Goal: Information Seeking & Learning: Learn about a topic

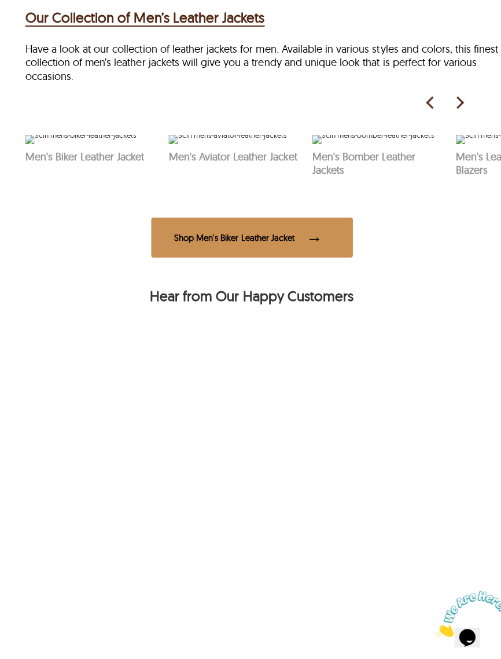
scroll to position [424, 0]
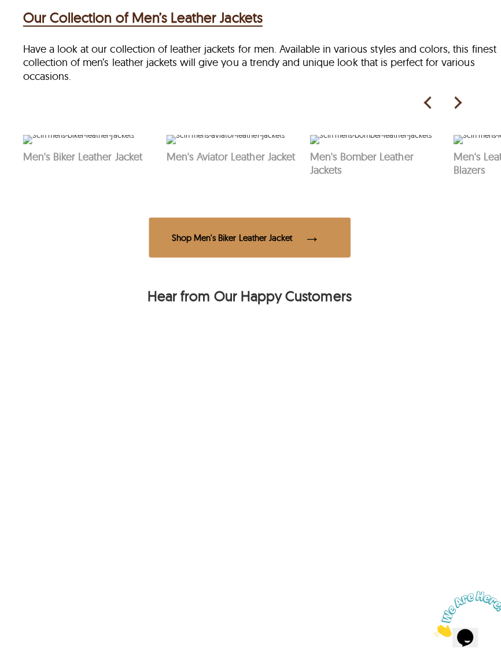
click at [457, 104] on img at bounding box center [457, 105] width 17 height 17
click at [449, 105] on img at bounding box center [457, 105] width 17 height 17
click at [278, 259] on div "Shop Men's Biker Leather Jacket" at bounding box center [251, 239] width 201 height 40
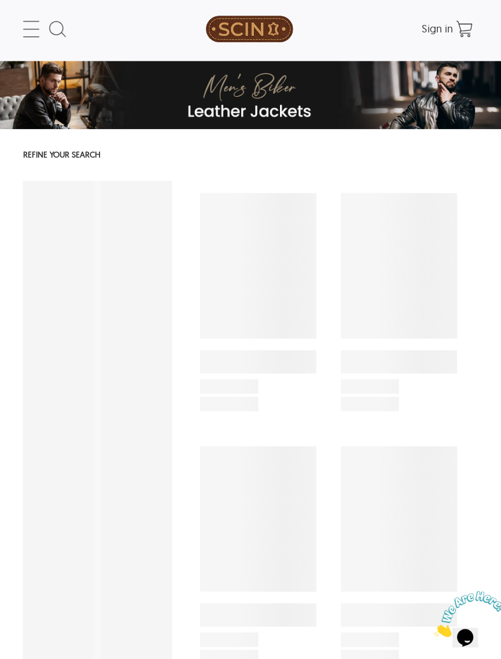
select select "********"
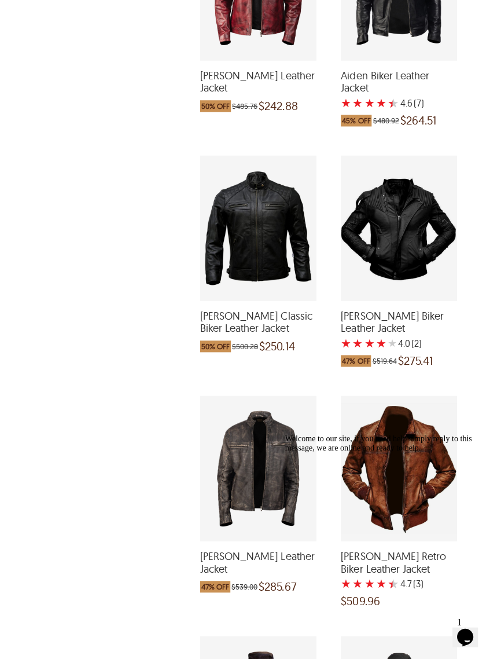
scroll to position [757, 0]
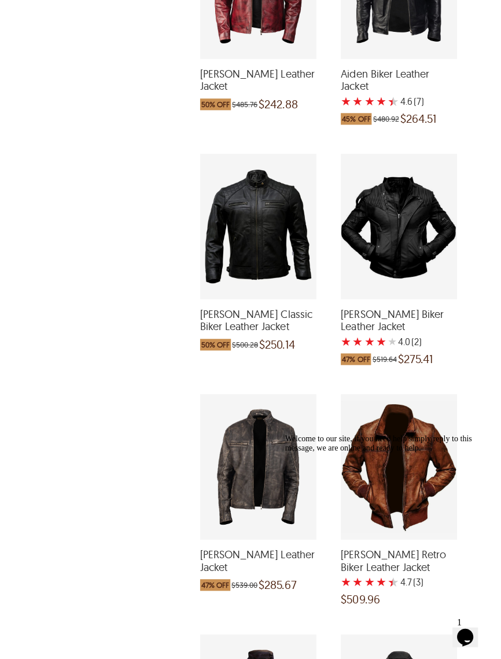
click at [246, 466] on div "Lewis Biker Leather Jacket which was at a price of $539.00, now after discount …" at bounding box center [260, 468] width 116 height 145
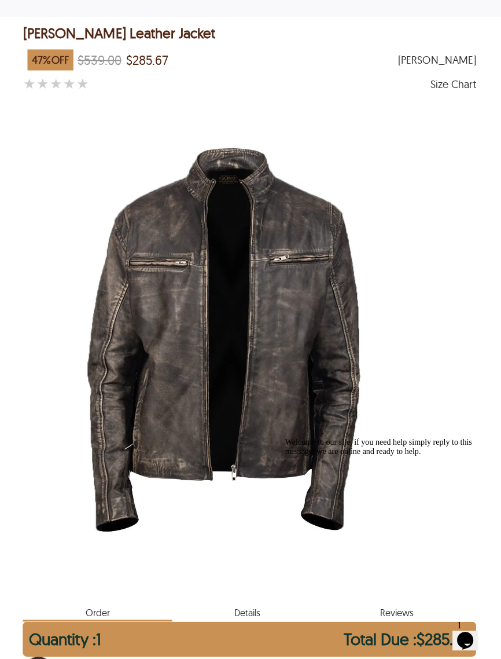
scroll to position [46, 0]
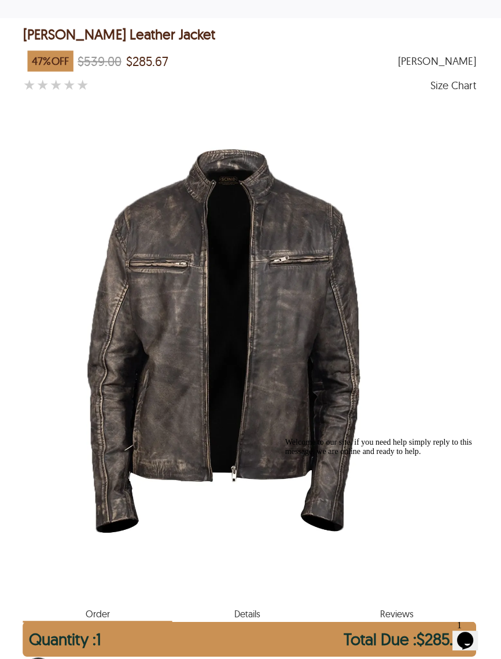
select select "********"
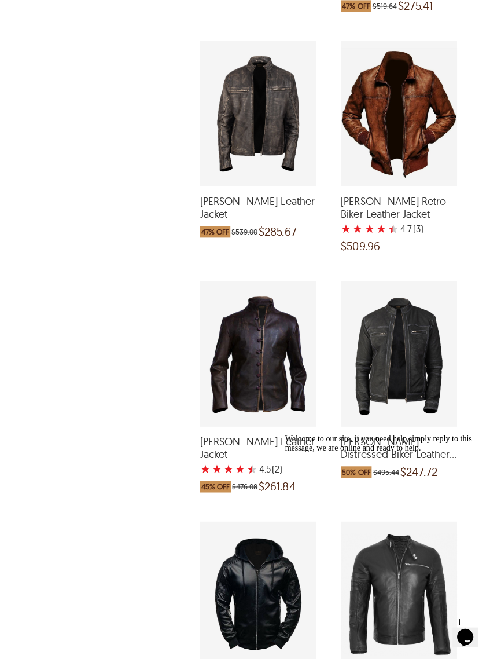
scroll to position [1100, 0]
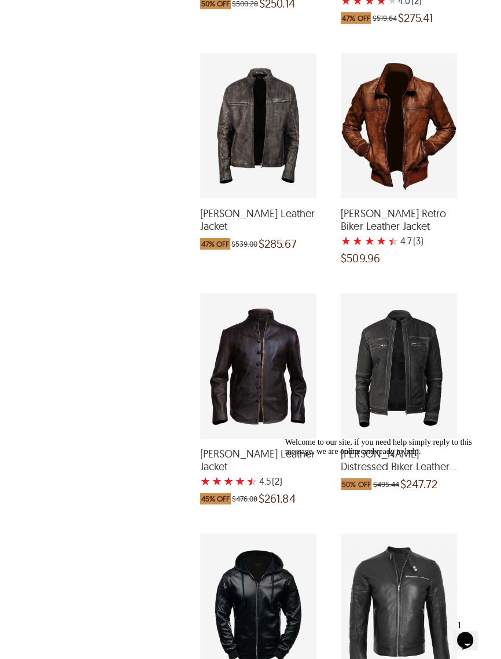
click at [401, 373] on div "Dennis Distressed Biker Leather Jacket which was at a price of $495.44, now aft…" at bounding box center [400, 364] width 116 height 145
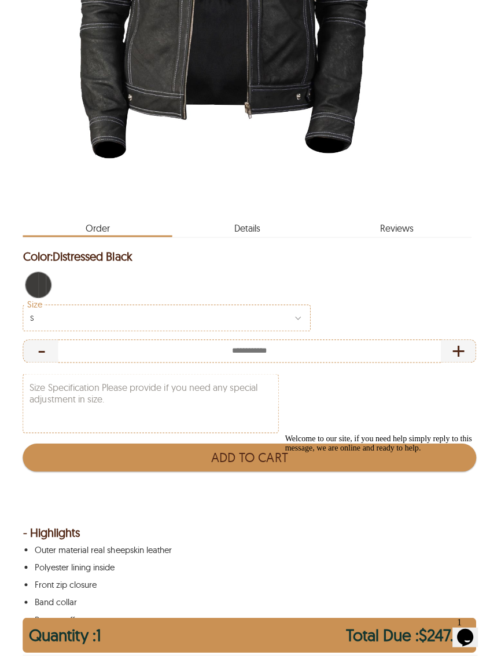
scroll to position [427, 0]
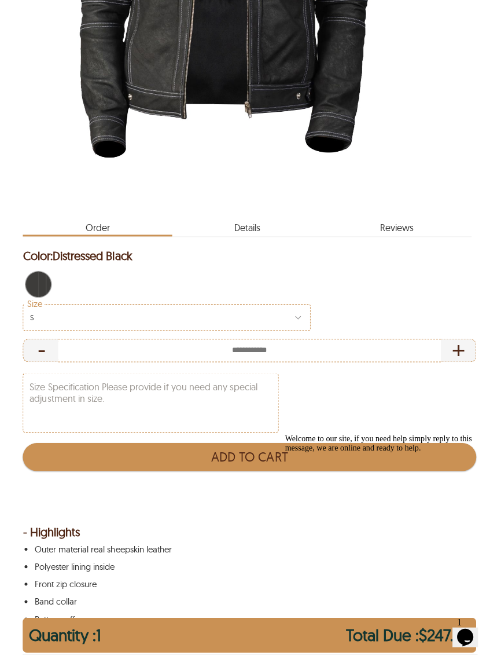
select select "********"
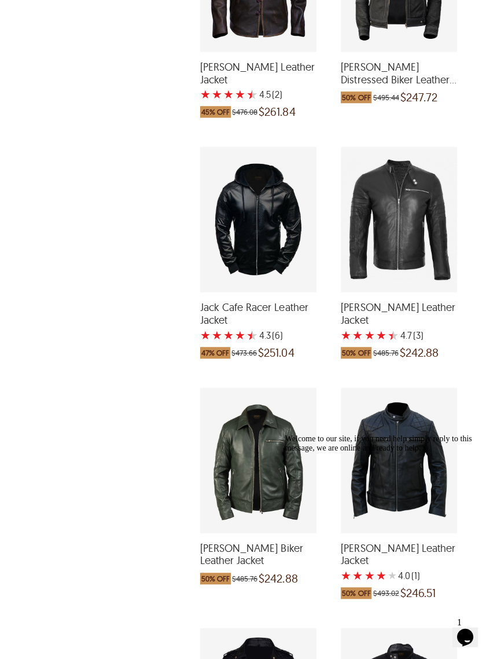
scroll to position [1483, 0]
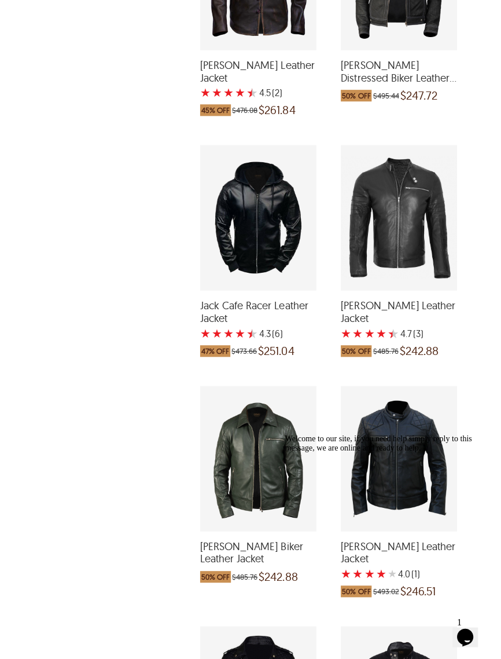
click at [418, 440] on div "Jacob Biker Leather Jacket with a 4 Star Rating 1 Product Review which was at a…" at bounding box center [400, 459] width 116 height 145
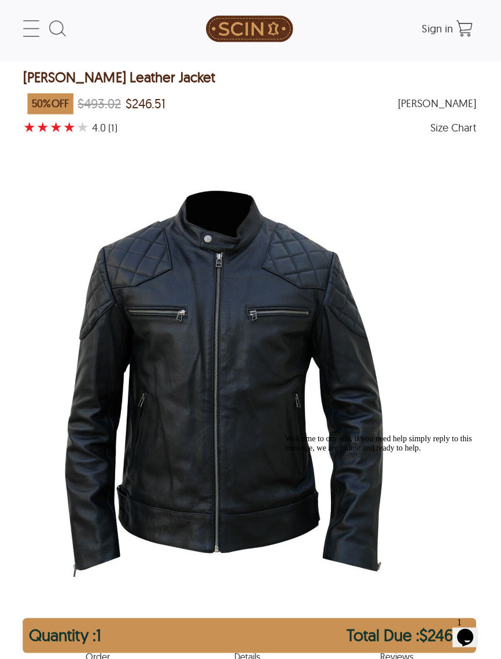
select select "********"
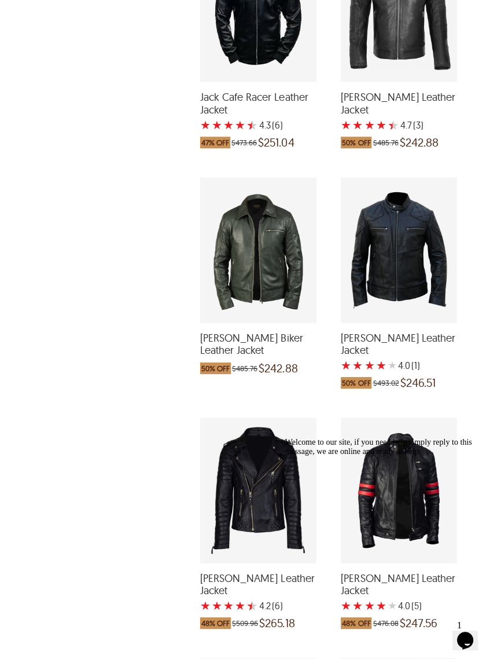
scroll to position [1691, 0]
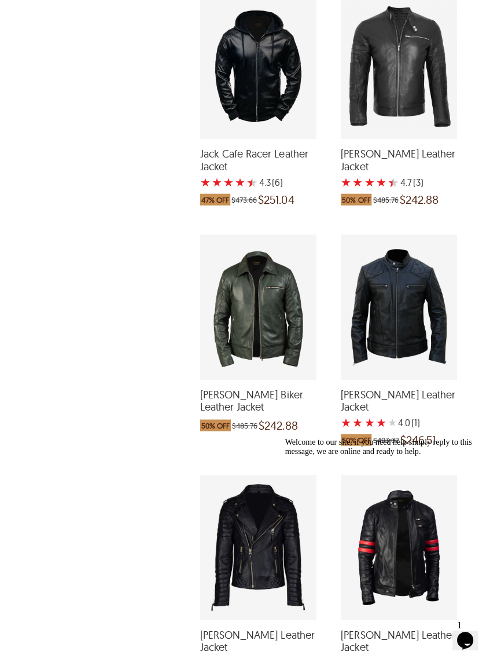
click at [235, 319] on div "Morris Biker Leather Jacket which was at a price of $485.76, now after discount…" at bounding box center [260, 305] width 116 height 145
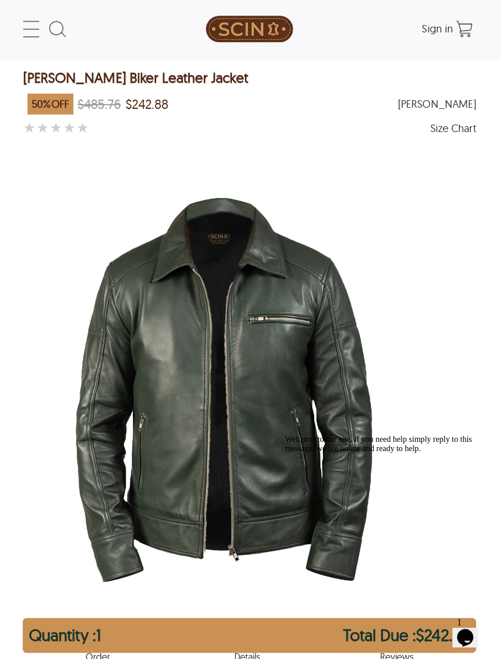
select select "********"
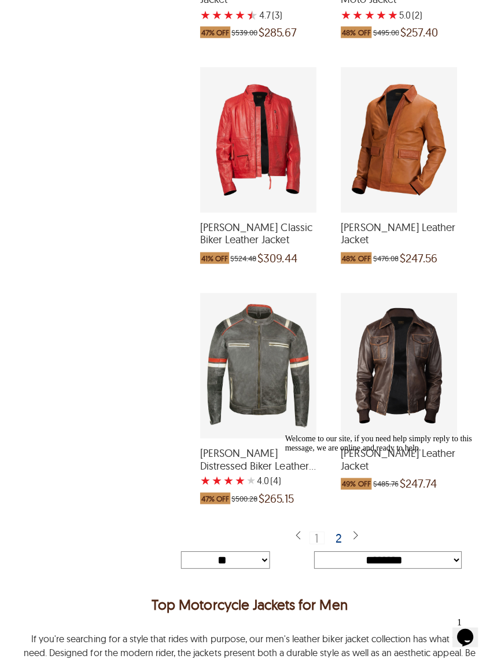
scroll to position [3476, 0]
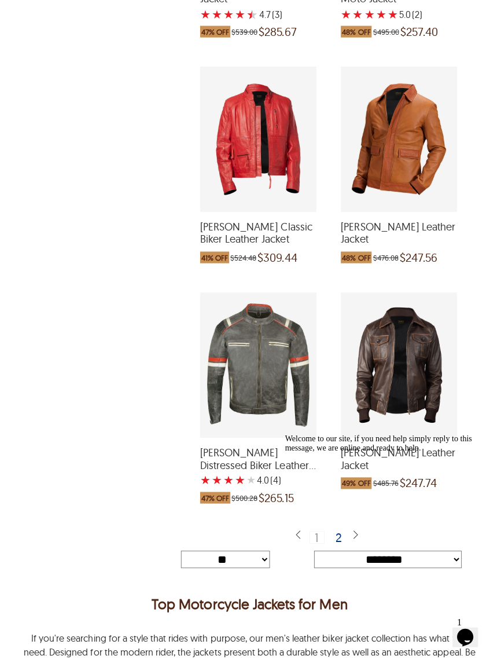
click at [356, 444] on div "Welcome to our site, if you need help simply reply to this message, we are onli…" at bounding box center [389, 443] width 208 height 19
click at [336, 449] on div "Welcome to our site, if you need help simply reply to this message, we are onli…" at bounding box center [389, 443] width 208 height 19
click at [359, 446] on div "Welcome to our site, if you need help simply reply to this message, we are onli…" at bounding box center [389, 443] width 208 height 19
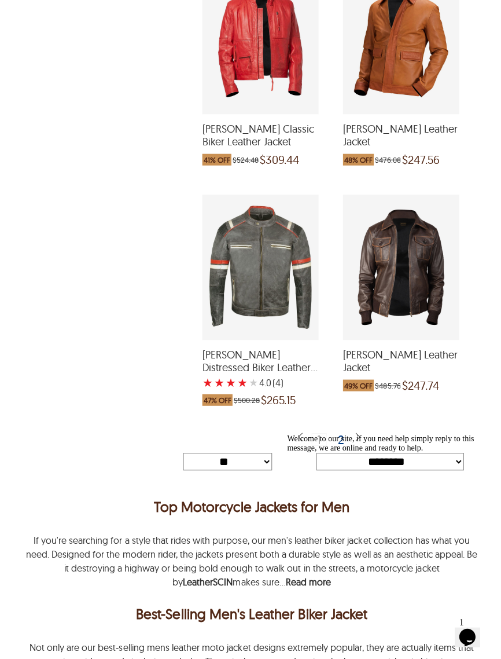
scroll to position [3576, 0]
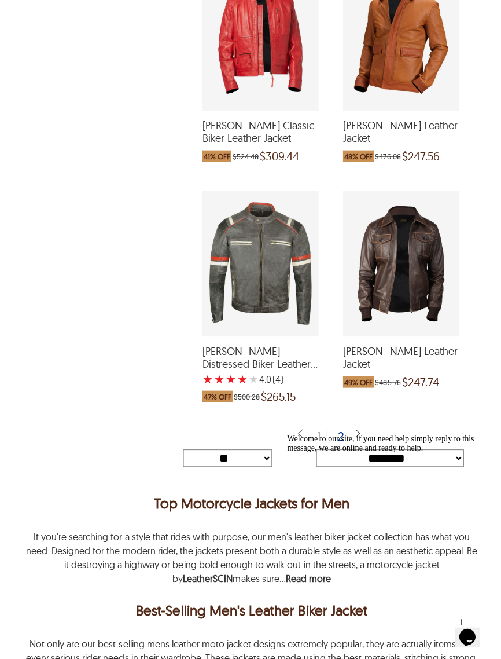
click at [343, 435] on div "2" at bounding box center [340, 437] width 17 height 12
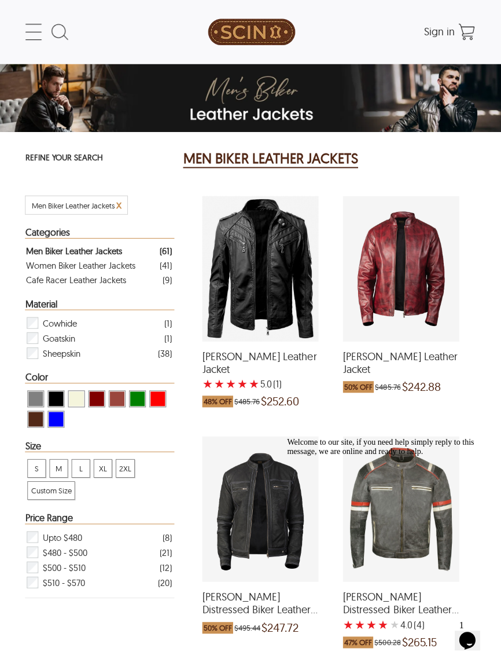
click at [28, 36] on icon at bounding box center [33, 31] width 23 height 23
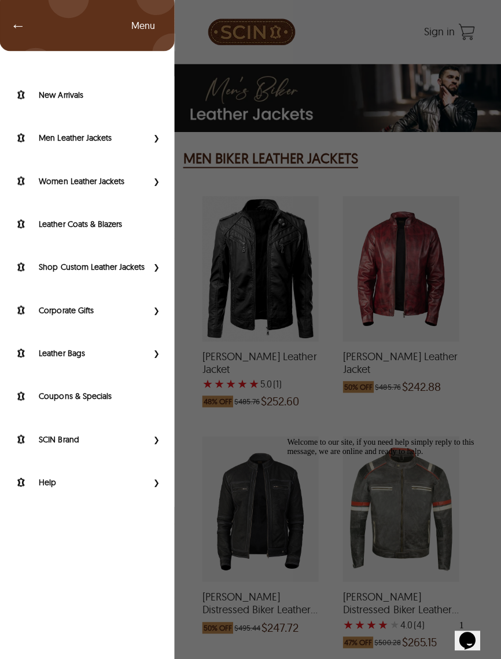
click at [55, 134] on label "Men Leather Jackets" at bounding box center [93, 137] width 108 height 12
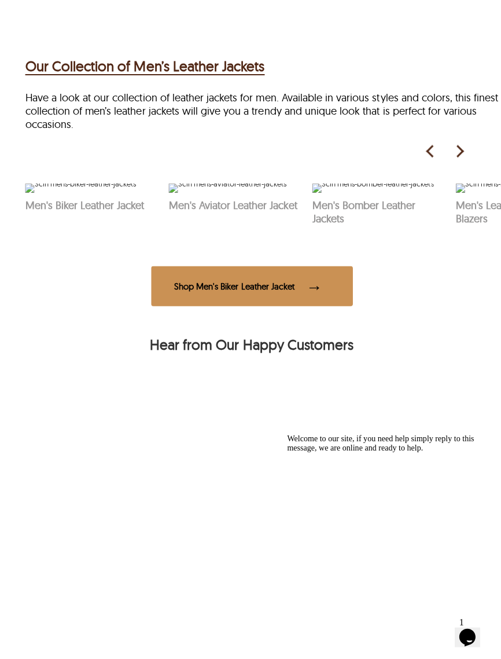
scroll to position [375, 0]
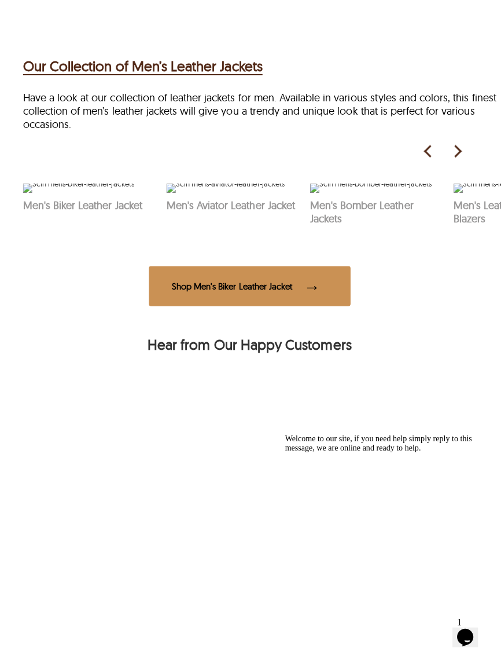
click at [370, 195] on img at bounding box center [371, 190] width 121 height 9
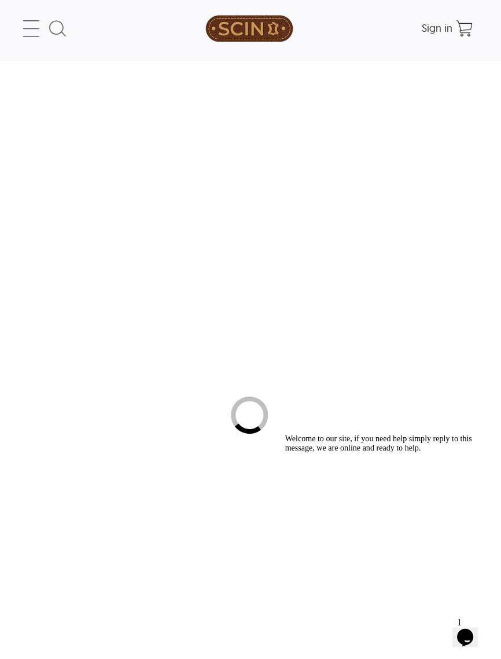
select select "********"
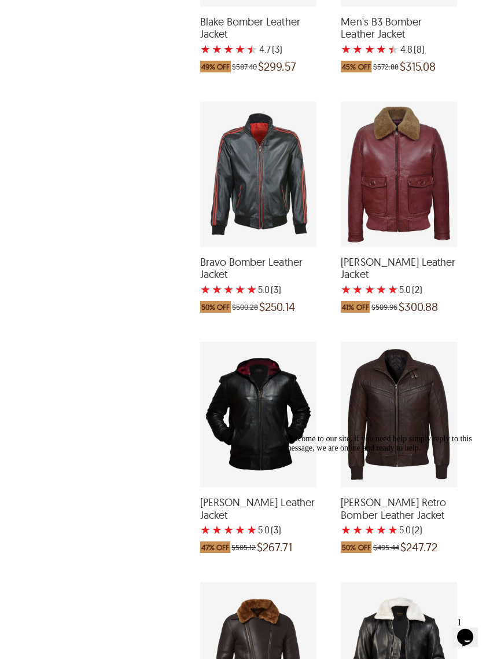
scroll to position [2006, 0]
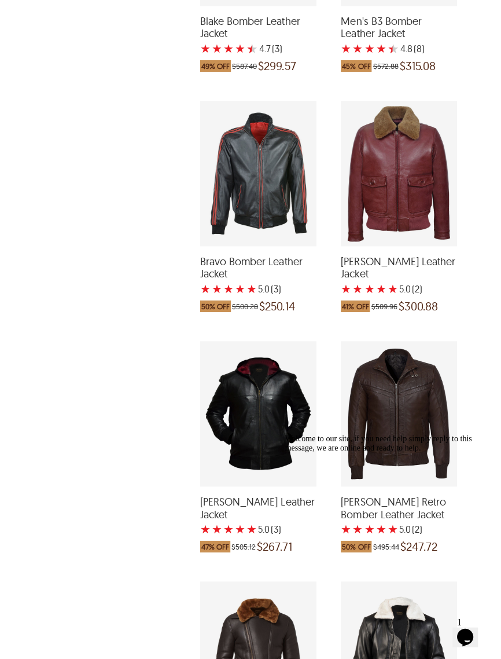
click at [412, 418] on div "Joel Retro Bomber Leather Jacket with a 5 Star Rating 2 Product Review which wa…" at bounding box center [400, 415] width 116 height 145
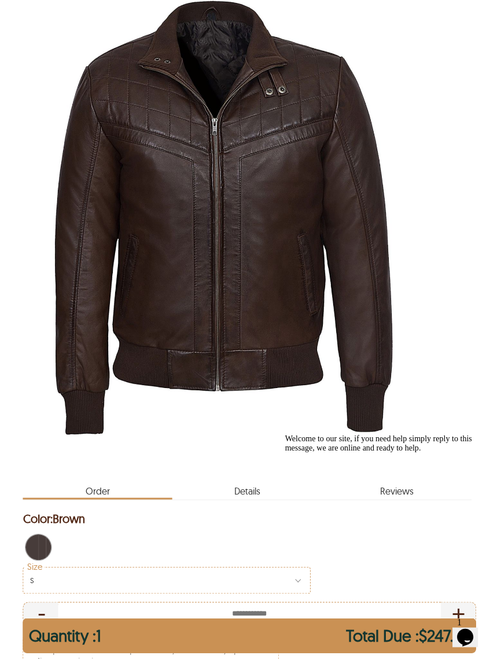
scroll to position [166, 0]
select select "********"
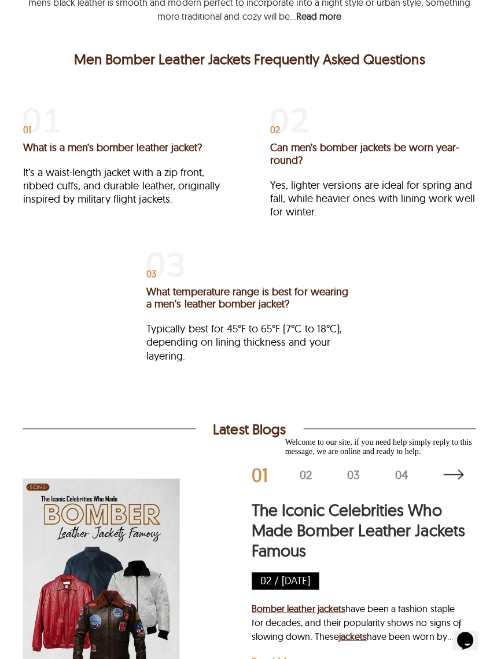
scroll to position [4338, 0]
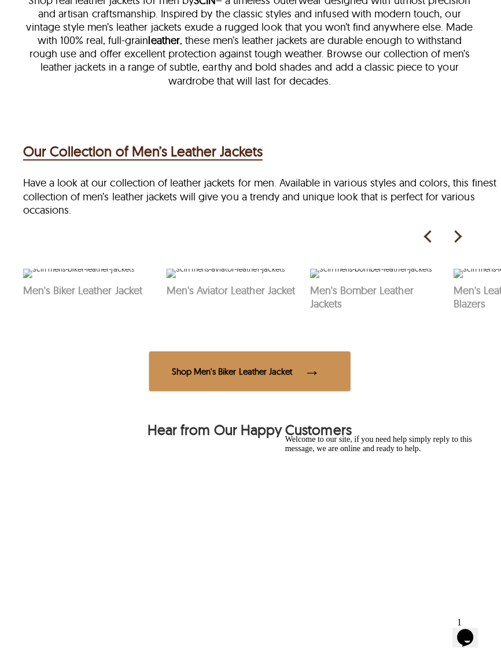
scroll to position [330, 0]
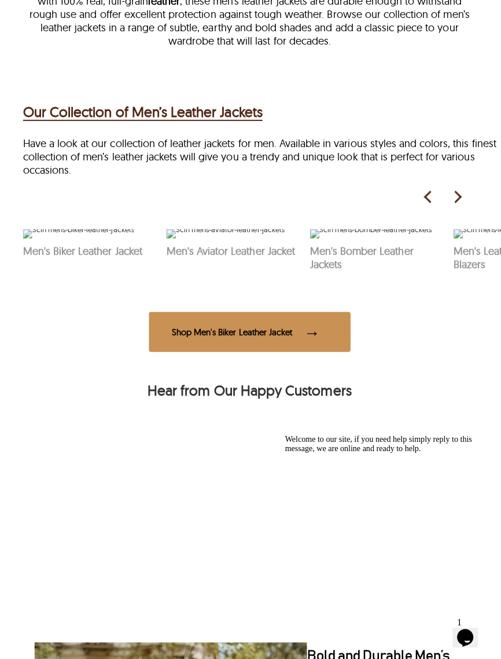
click at [467, 202] on picture at bounding box center [463, 199] width 29 height 17
click at [460, 202] on img at bounding box center [457, 199] width 17 height 17
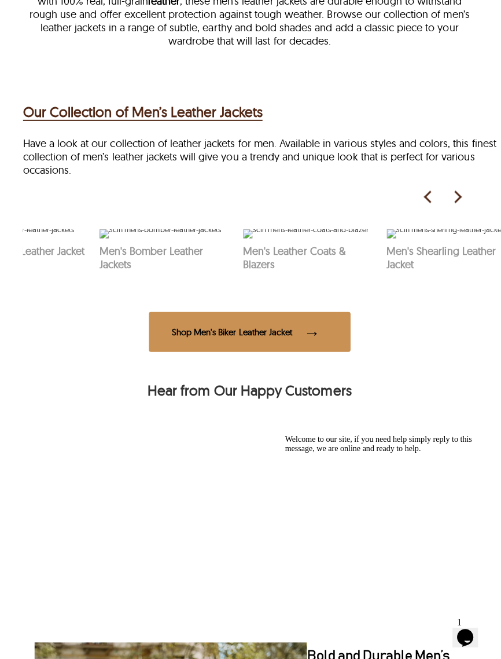
scroll to position [0, 286]
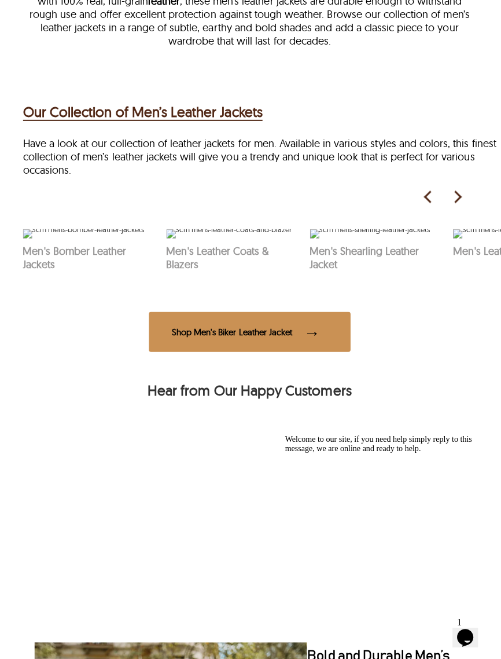
click at [460, 203] on img at bounding box center [457, 199] width 17 height 17
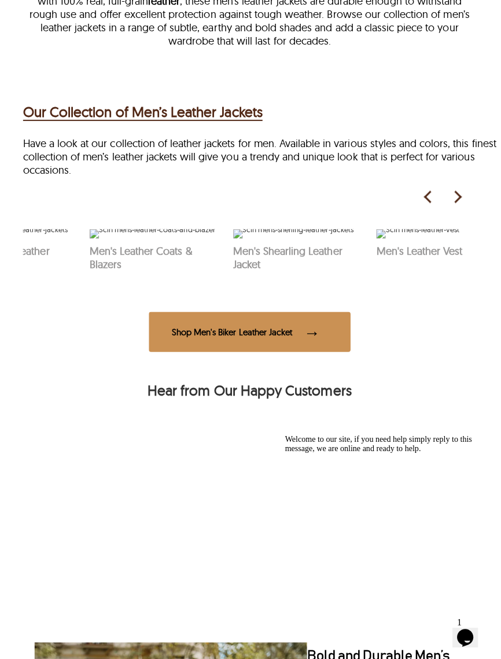
scroll to position [0, 369]
click at [141, 240] on img at bounding box center [147, 235] width 125 height 9
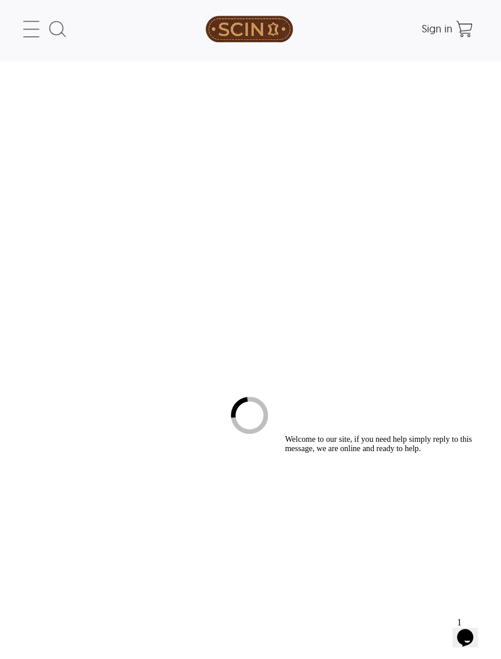
select select "********"
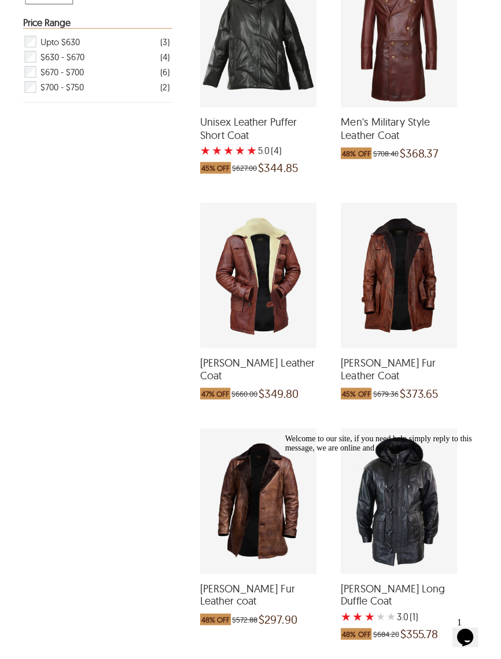
scroll to position [470, 0]
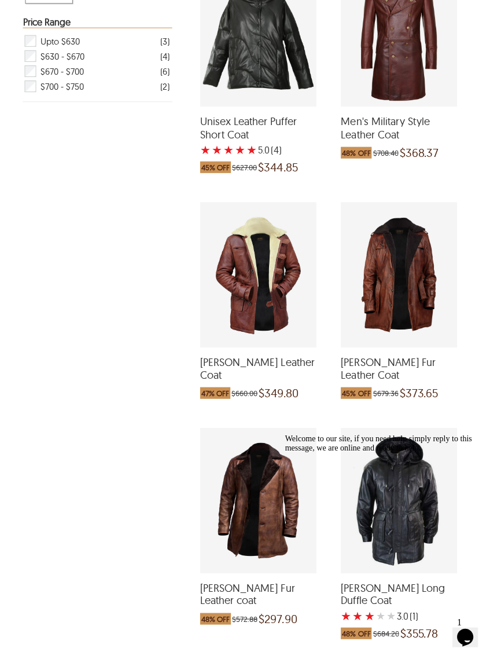
click at [407, 302] on div "Dean Fur Leather Coat which was at a price of $679.36, now after discount the p…" at bounding box center [400, 276] width 116 height 145
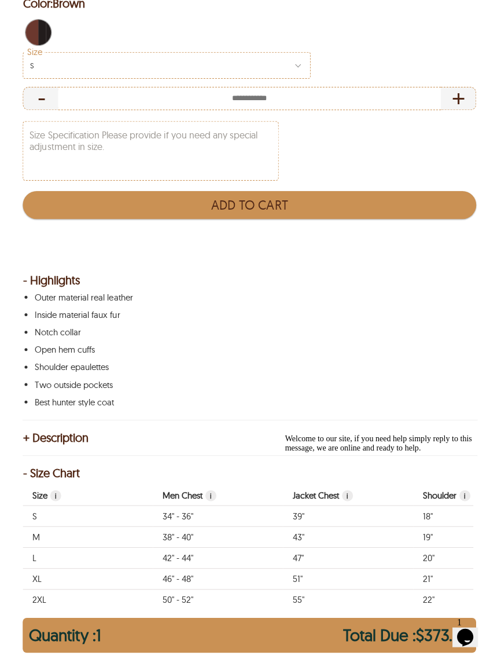
scroll to position [679, 0]
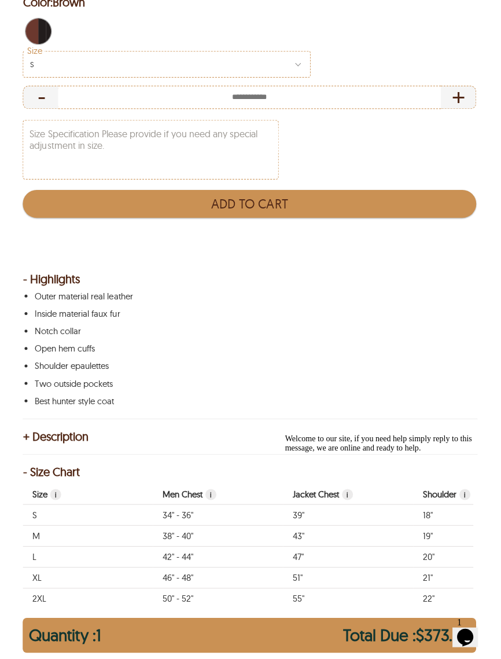
click at [466, 633] on icon "Chat widget" at bounding box center [465, 636] width 16 height 17
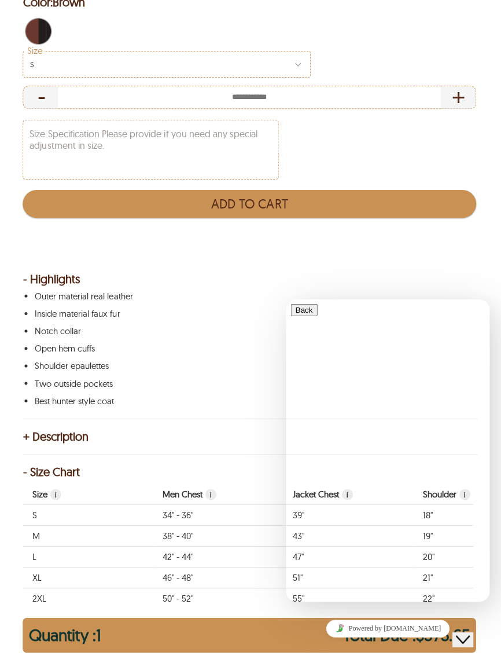
click at [460, 339] on p "Notch collar" at bounding box center [248, 333] width 425 height 12
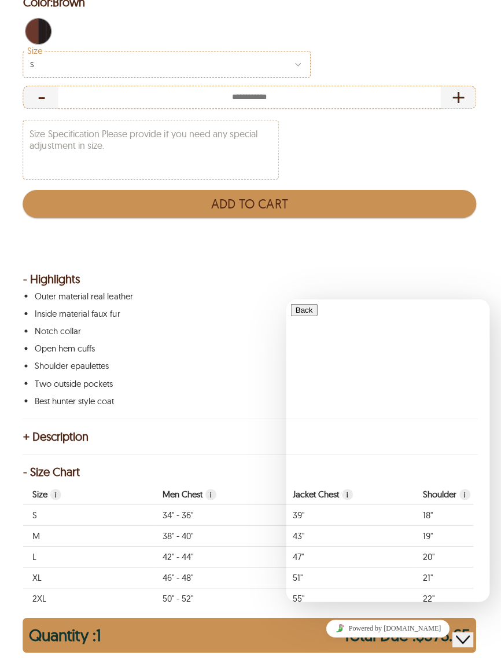
select select "********"
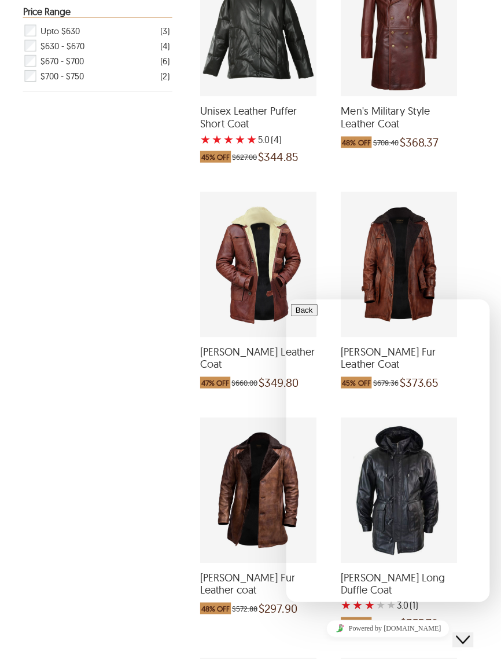
scroll to position [470, 0]
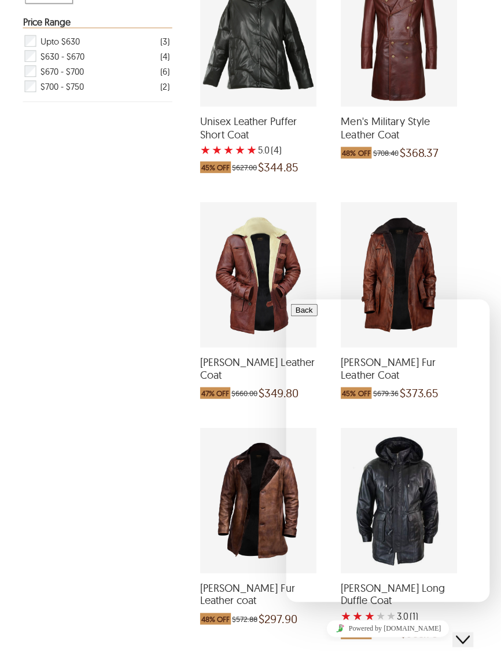
click at [469, 632] on icon "Close Chat This icon closes the chat window." at bounding box center [463, 639] width 14 height 14
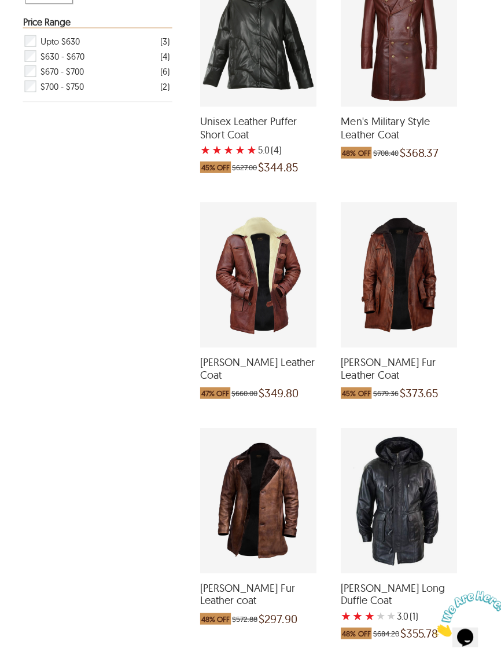
click at [496, 592] on div at bounding box center [465, 614] width 63 height 46
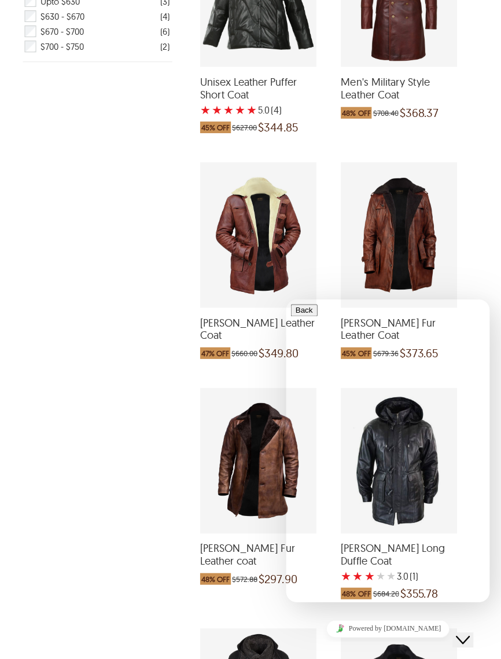
scroll to position [515, 0]
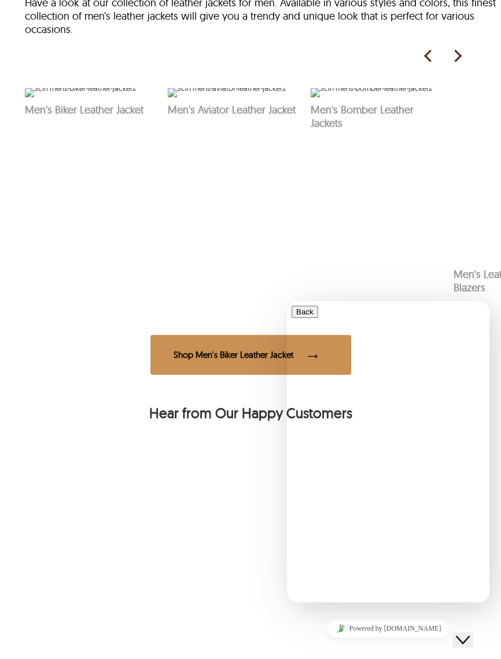
scroll to position [474, 0]
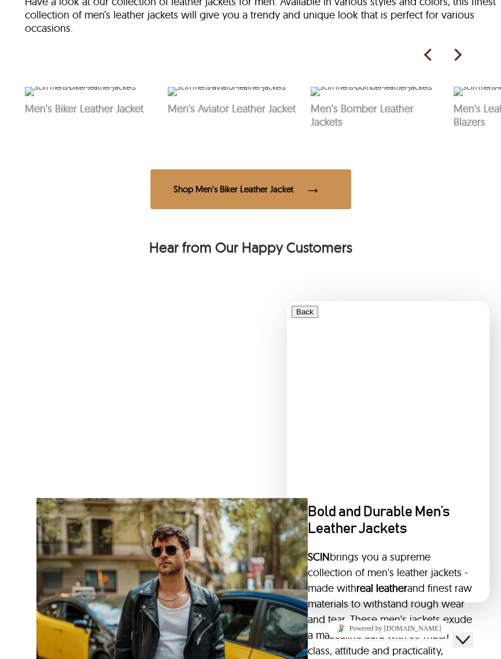
click at [481, 306] on div at bounding box center [388, 306] width 193 height 0
click at [463, 54] on img at bounding box center [457, 54] width 17 height 17
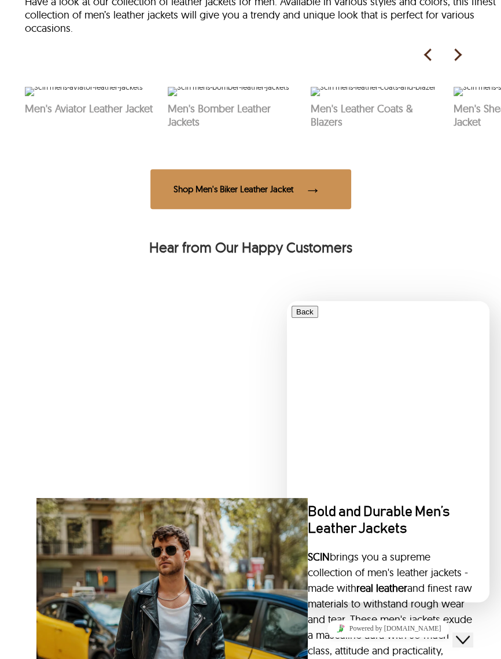
click at [385, 96] on img at bounding box center [373, 91] width 125 height 9
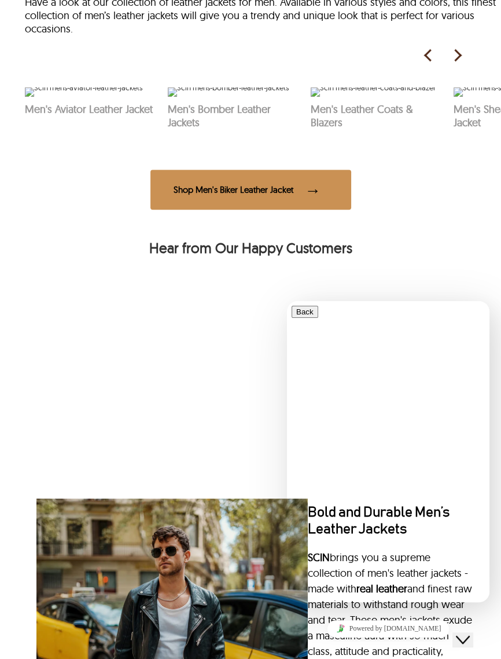
select select "********"
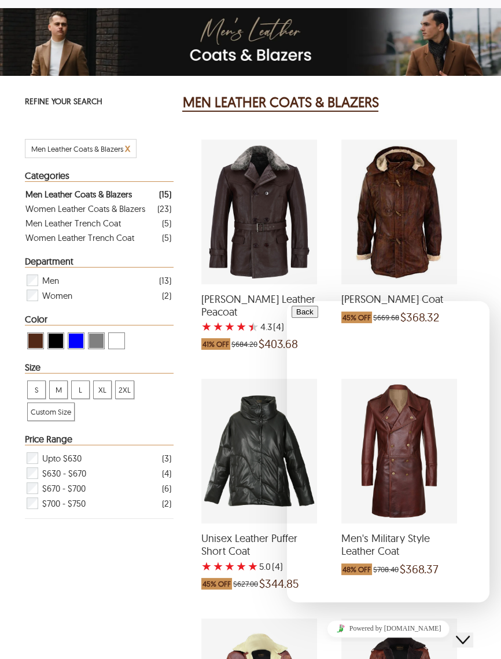
scroll to position [74, 0]
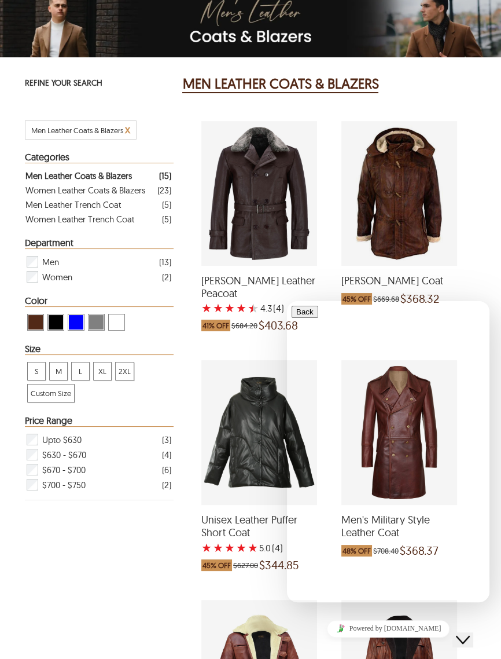
click at [469, 636] on icon "Close Chat This icon closes the chat window." at bounding box center [463, 640] width 14 height 14
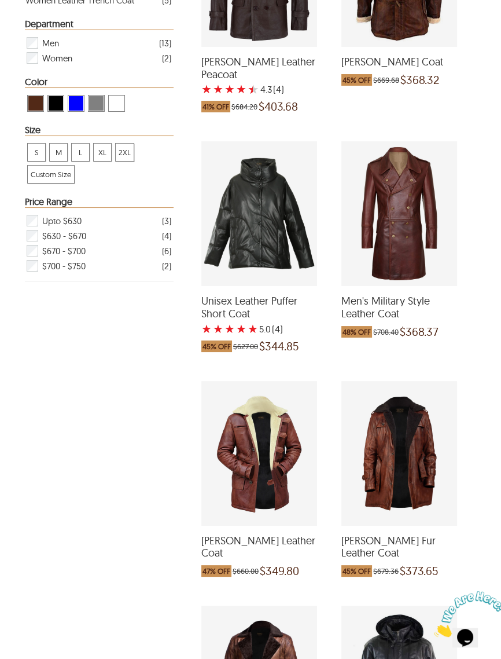
scroll to position [0, 0]
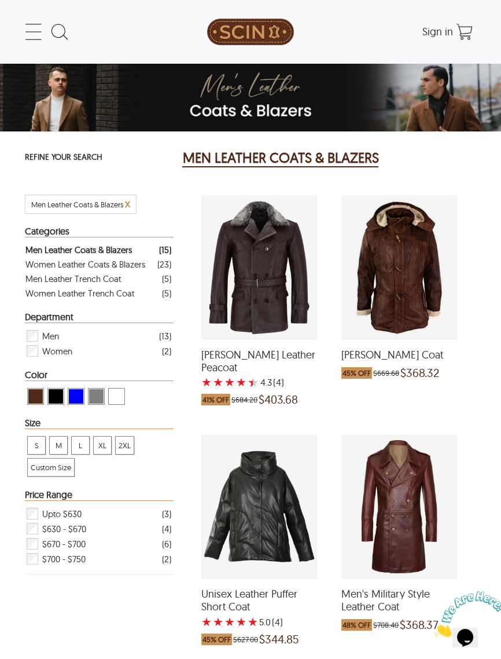
click at [24, 30] on icon at bounding box center [33, 31] width 23 height 23
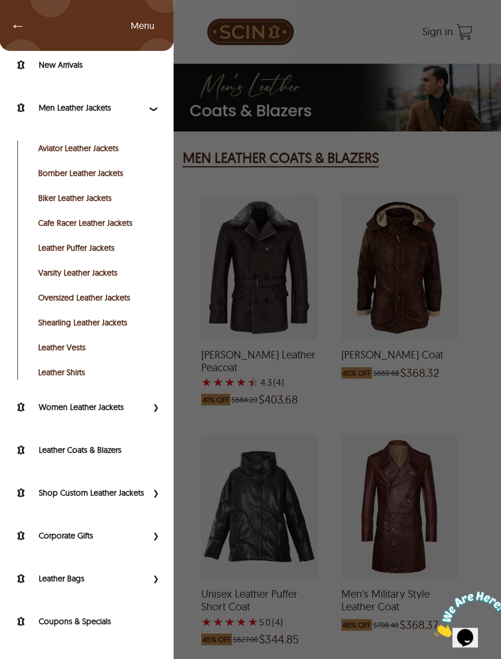
scroll to position [30, 0]
click at [18, 25] on span "←" at bounding box center [12, 26] width 27 height 12
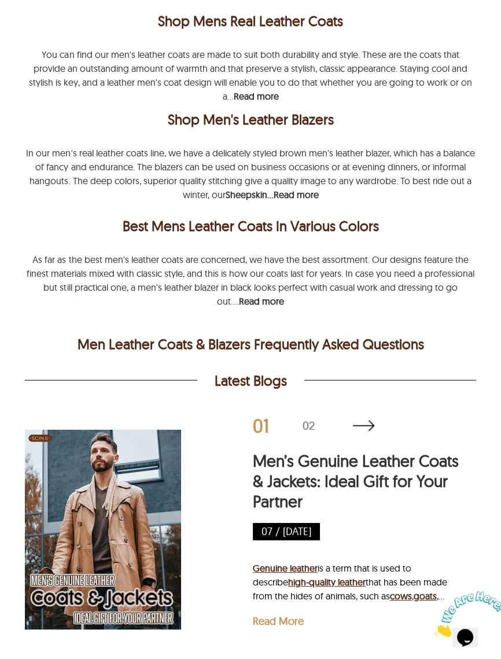
scroll to position [2379, 0]
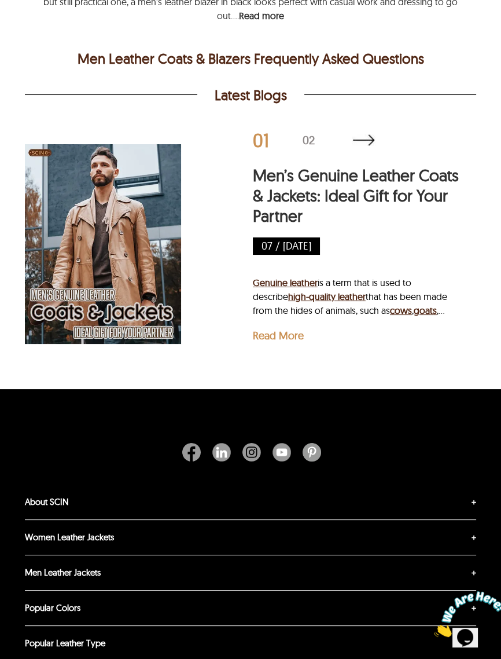
click at [474, 497] on label "About SCIN" at bounding box center [250, 502] width 451 height 35
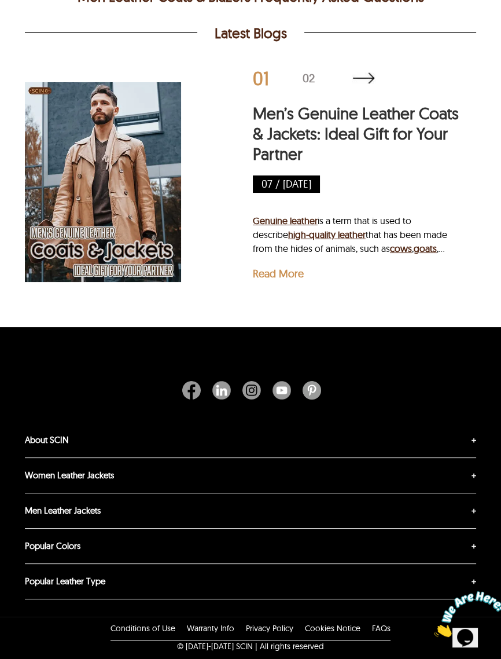
scroll to position [2549, 0]
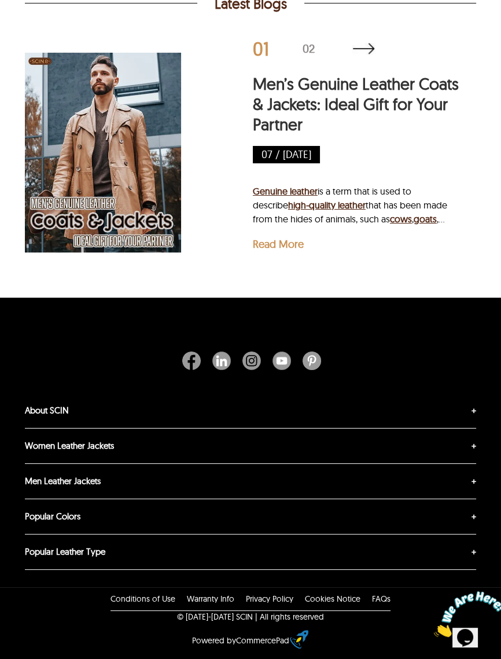
click at [25, 428] on link "Shop at Resellers" at bounding box center [25, 428] width 0 height 0
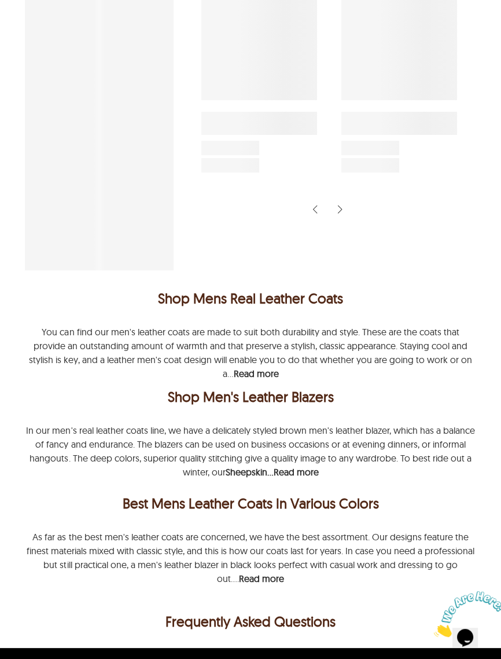
select select "********"
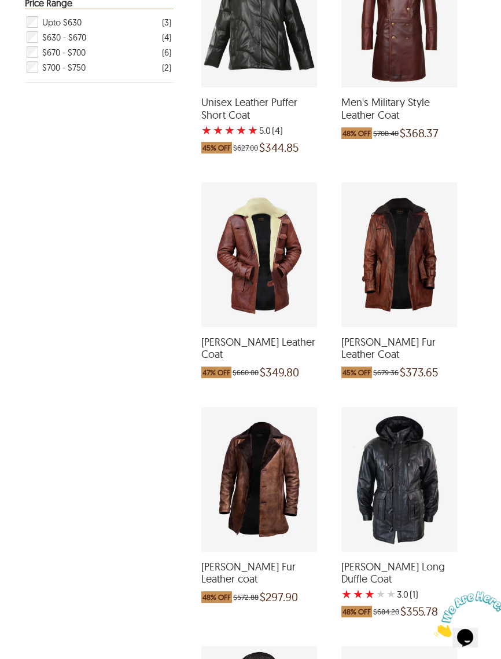
scroll to position [497, 0]
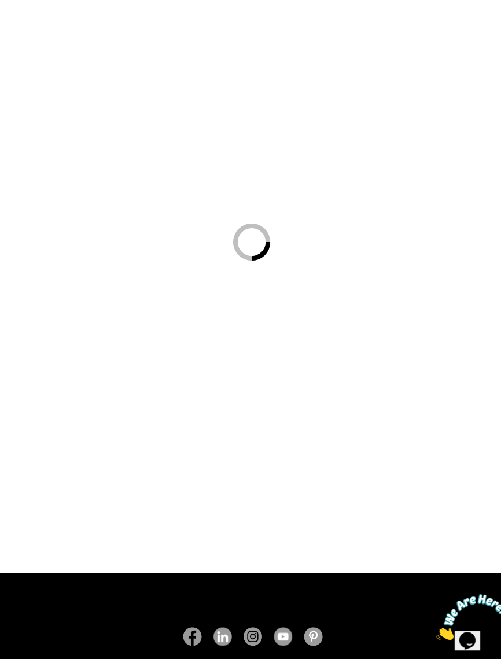
scroll to position [7, 0]
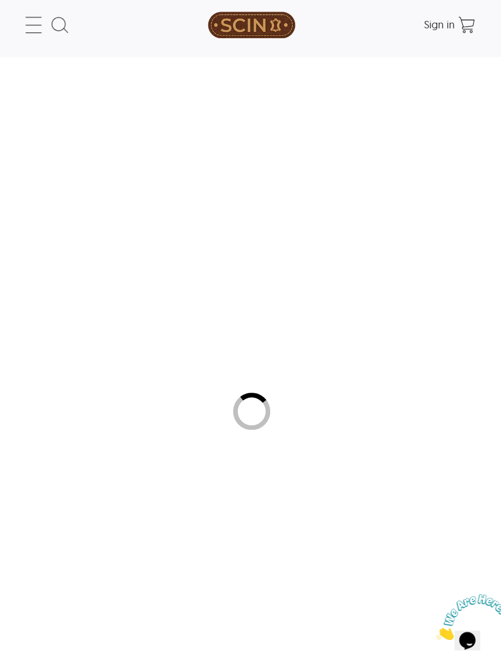
select select "********"
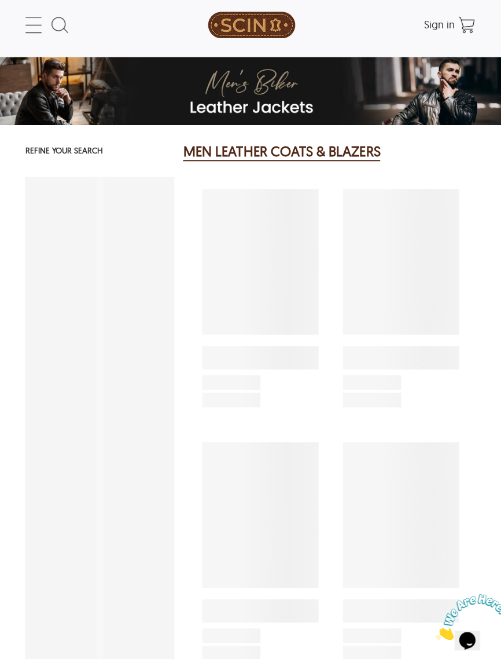
scroll to position [0, 0]
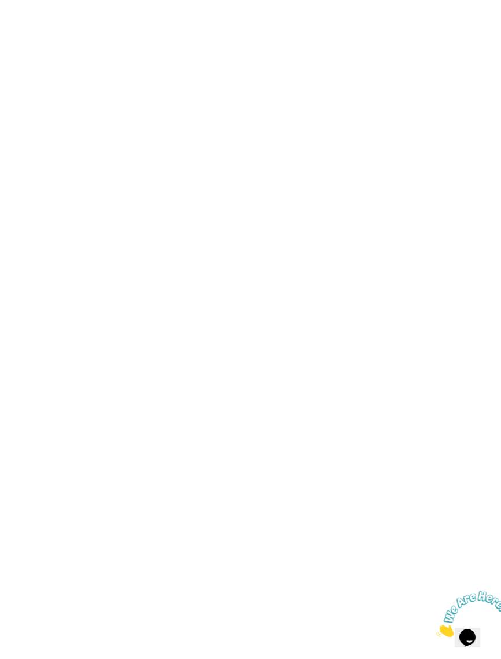
scroll to position [3418, 0]
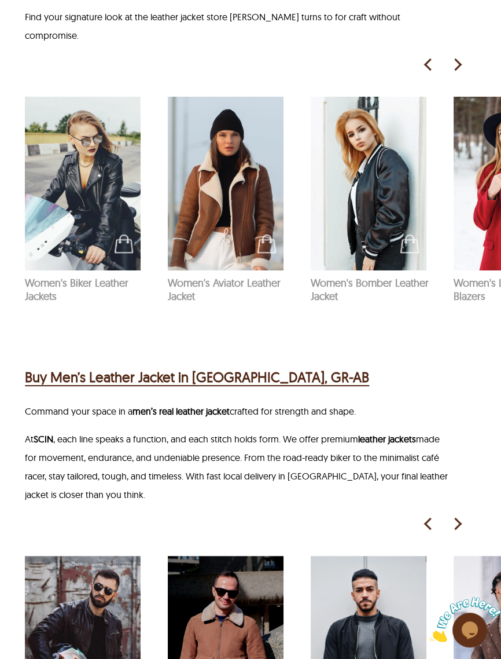
scroll to position [742, 0]
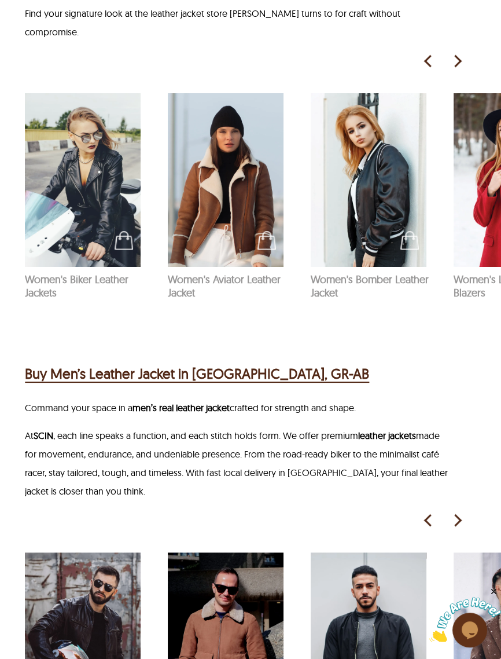
click at [108, 363] on h2 "Buy Men’s Leather Jacket in Heraklion, GR-AB" at bounding box center [197, 373] width 345 height 21
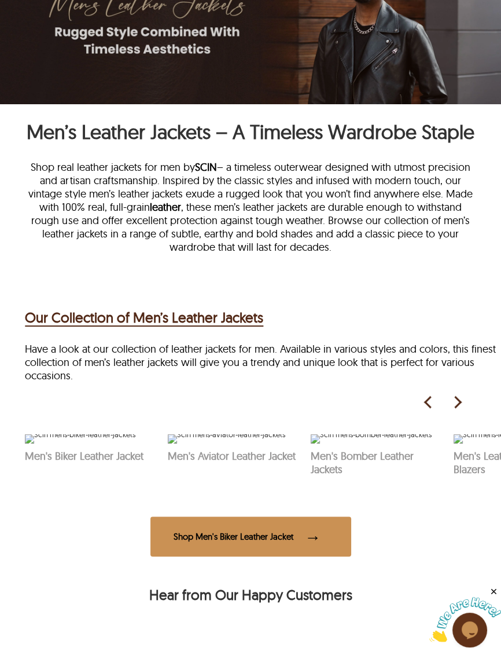
scroll to position [129, 0]
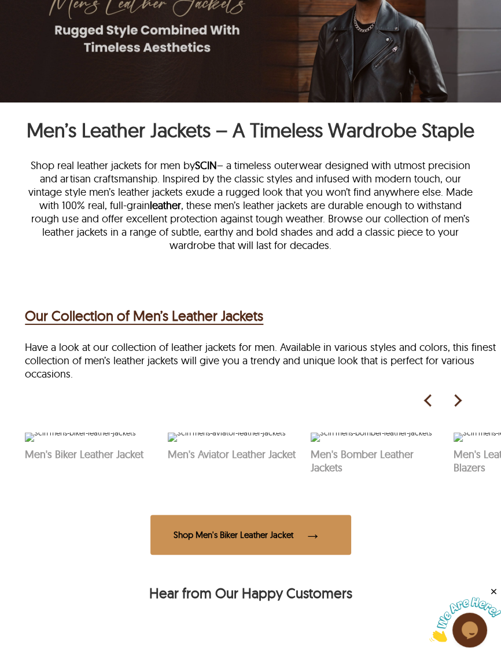
click at [79, 442] on img at bounding box center [80, 437] width 111 height 9
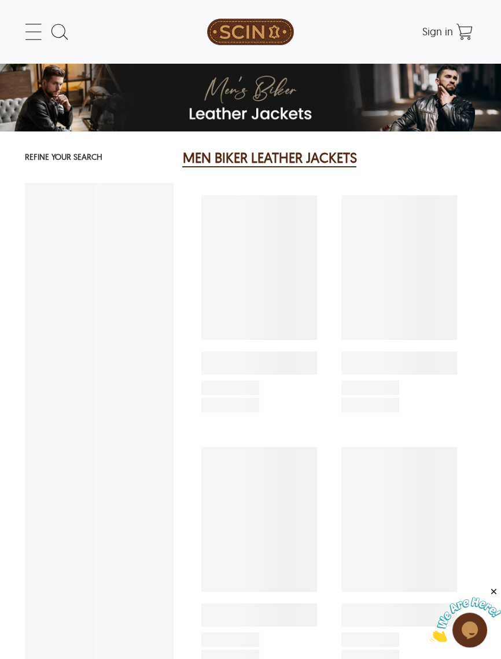
select select "********"
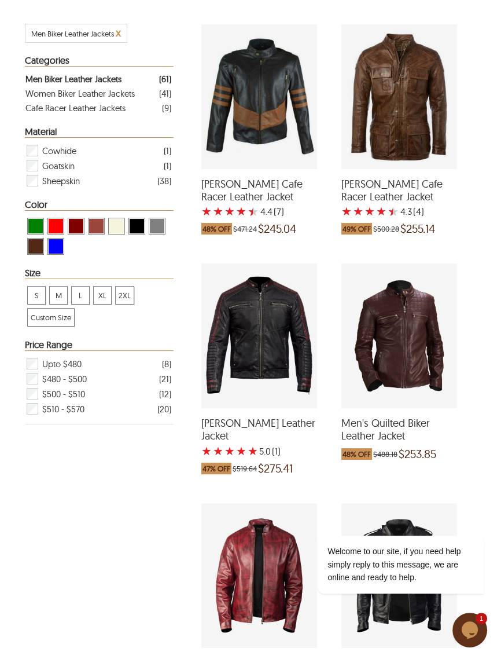
scroll to position [173, 0]
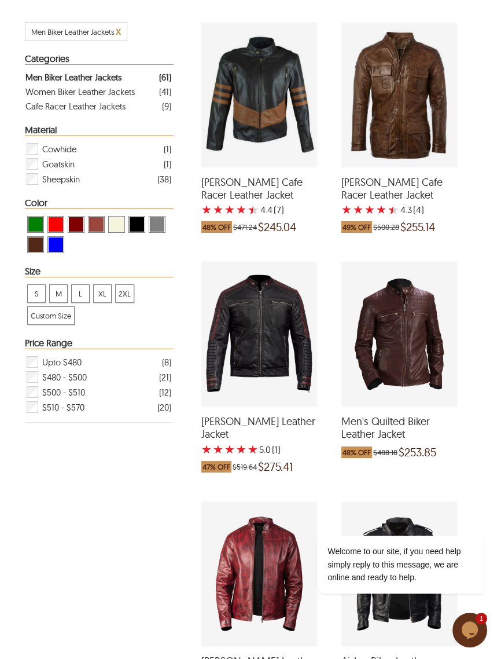
click at [232, 331] on div "Caleb Biker Leather Jacket with a 5 Star Rating 1 Product Review which was at a…" at bounding box center [260, 334] width 116 height 145
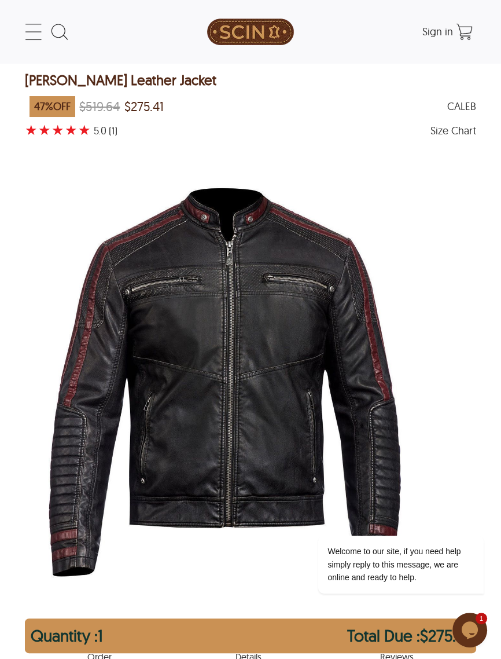
select select "********"
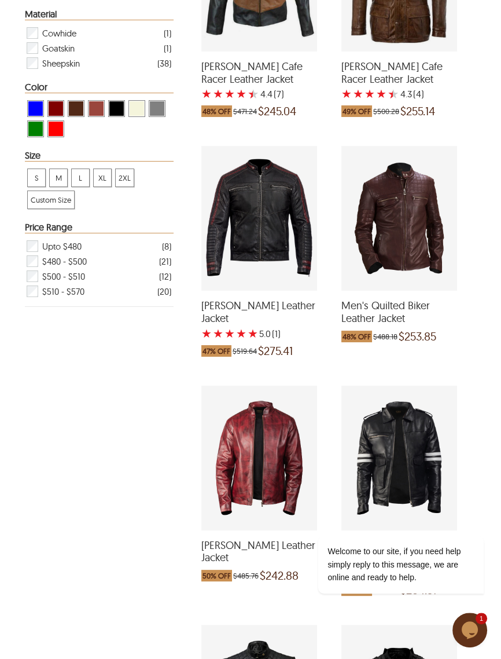
scroll to position [291, 0]
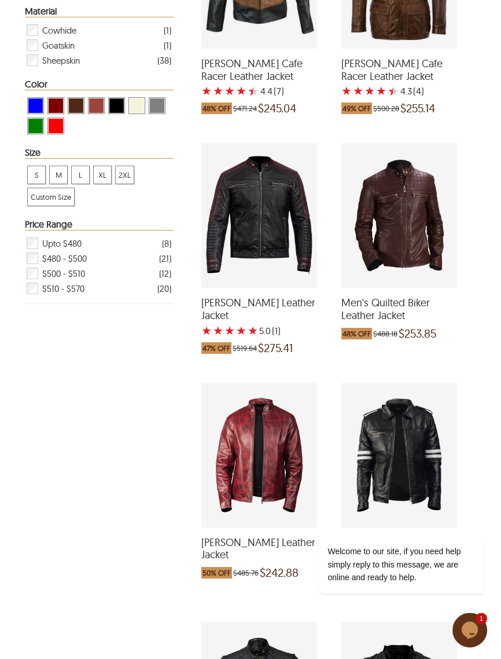
click at [412, 217] on div "Men's Quilted Biker Leather Jacket which was at a price of $488.18, now after d…" at bounding box center [400, 215] width 116 height 145
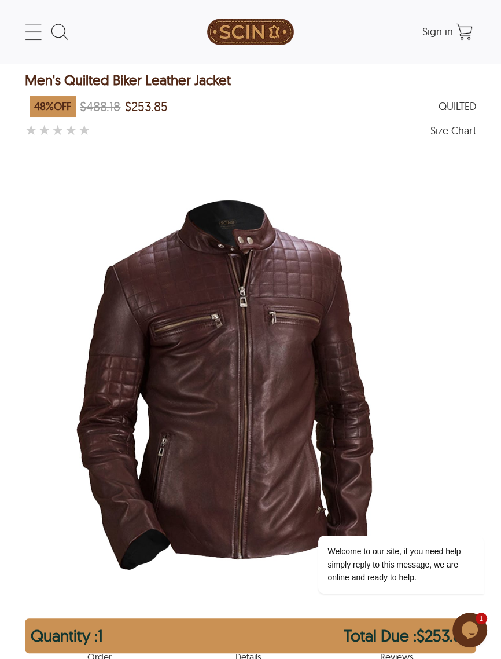
select select "********"
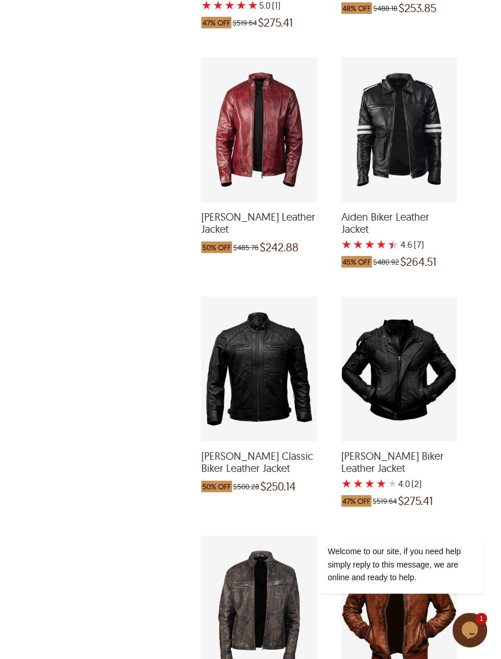
click at [246, 356] on div "Jason Classic Biker Leather Jacket which was at a price of $500.28, now after d…" at bounding box center [260, 368] width 116 height 145
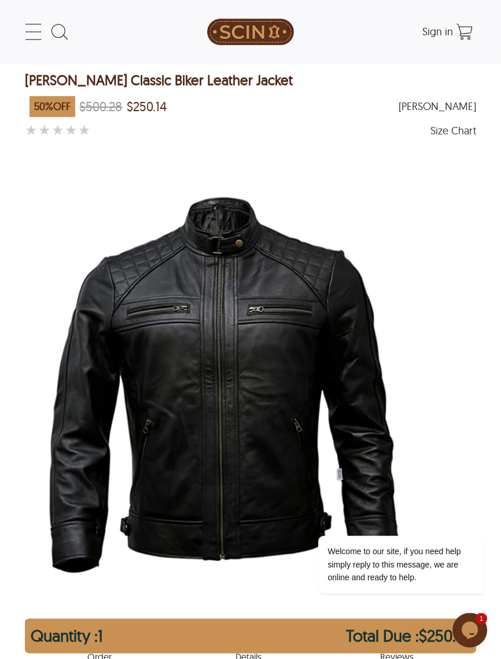
select select "********"
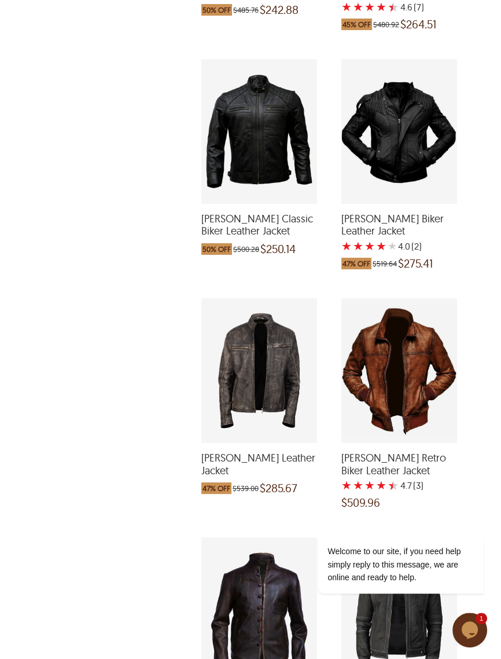
click at [252, 350] on div "Lewis Biker Leather Jacket which was at a price of $539.00, now after discount …" at bounding box center [260, 370] width 116 height 145
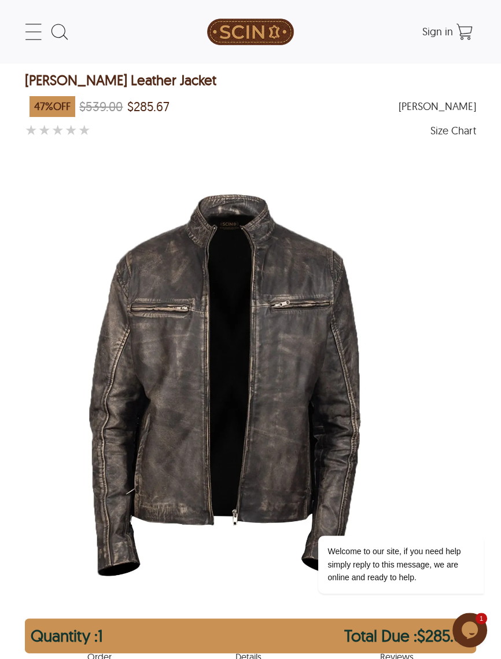
select select "********"
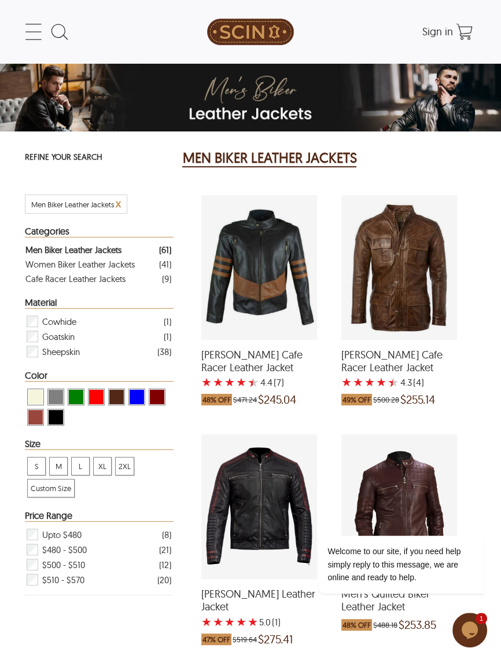
click at [31, 31] on icon at bounding box center [33, 31] width 23 height 23
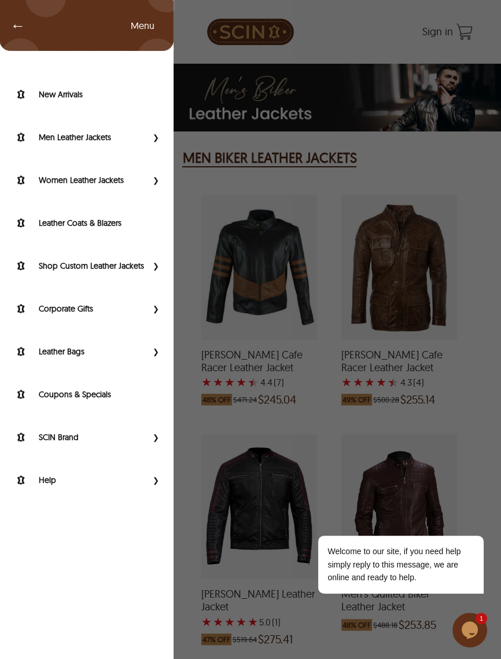
click at [152, 439] on span "Primary Side Menu" at bounding box center [154, 437] width 15 height 12
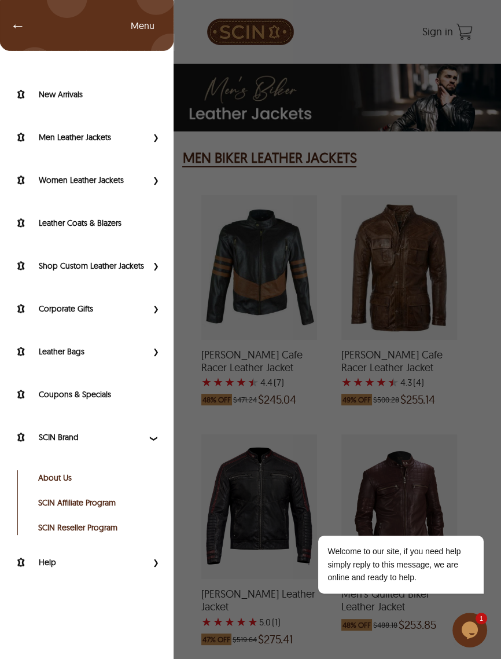
click at [65, 473] on link "About Us" at bounding box center [96, 478] width 116 height 12
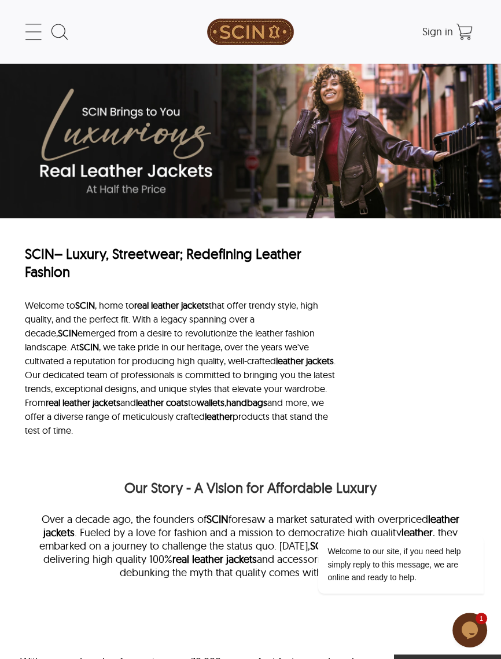
select select "********"
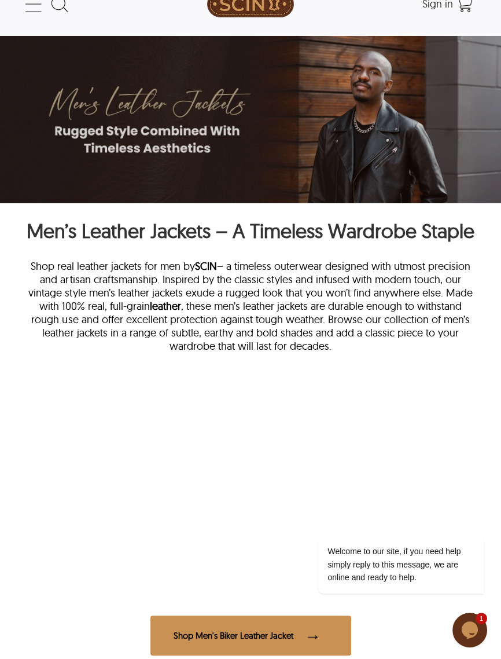
scroll to position [129, 0]
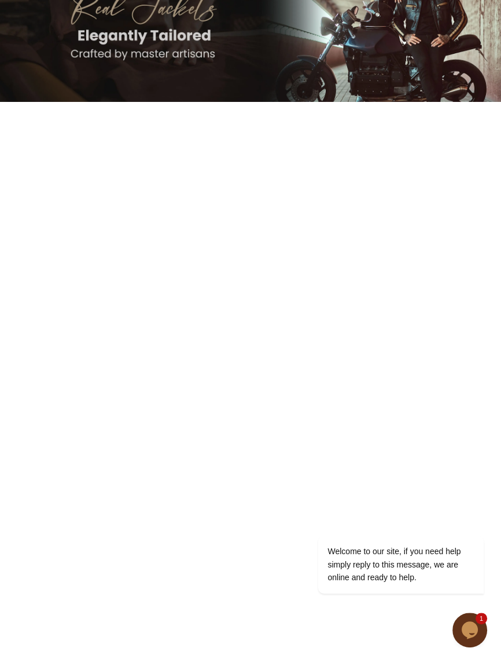
scroll to position [556, 0]
